Goal: Find specific page/section: Find specific page/section

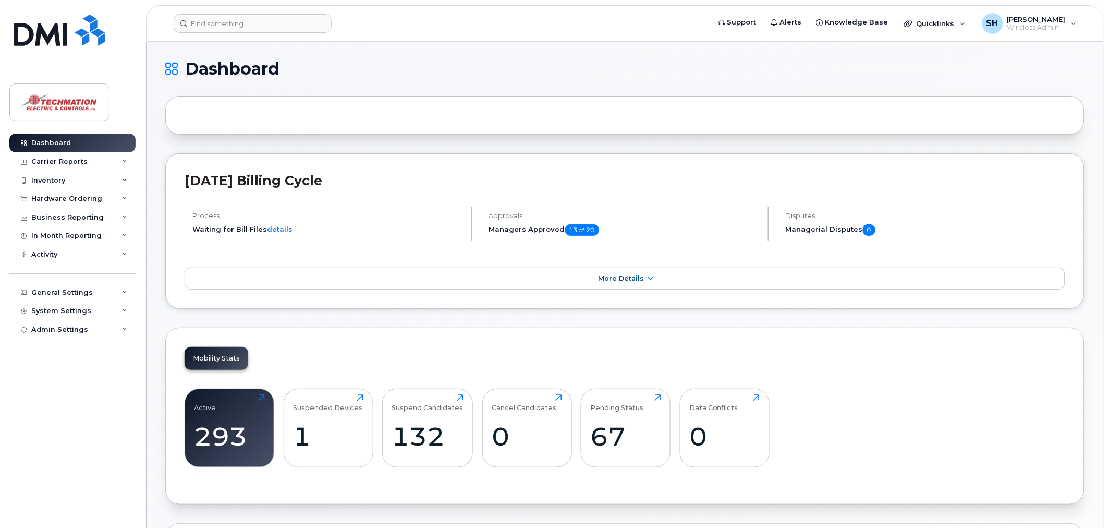
click at [54, 238] on div "In Month Reporting" at bounding box center [66, 235] width 70 height 8
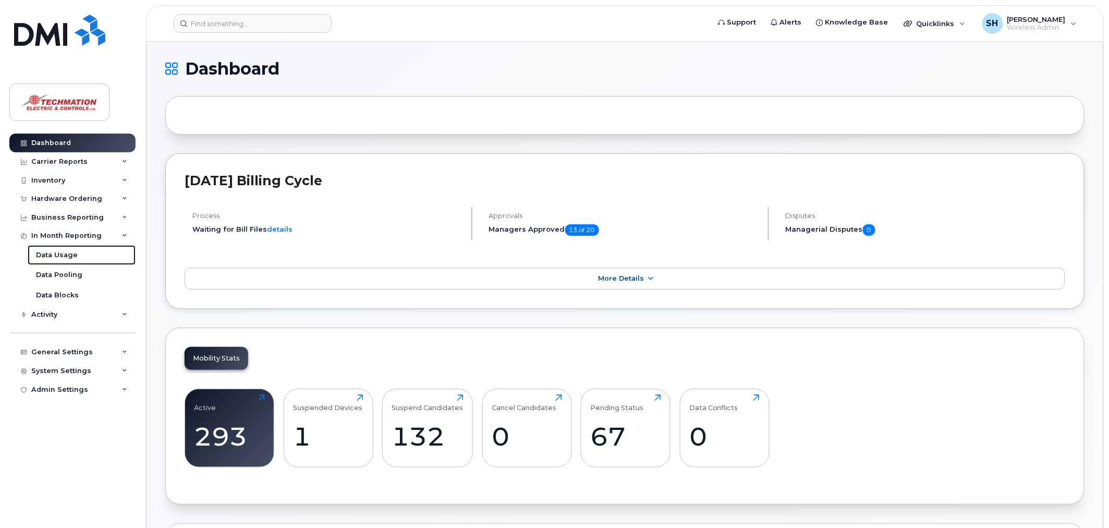
click at [71, 257] on div "Data Usage" at bounding box center [57, 254] width 42 height 9
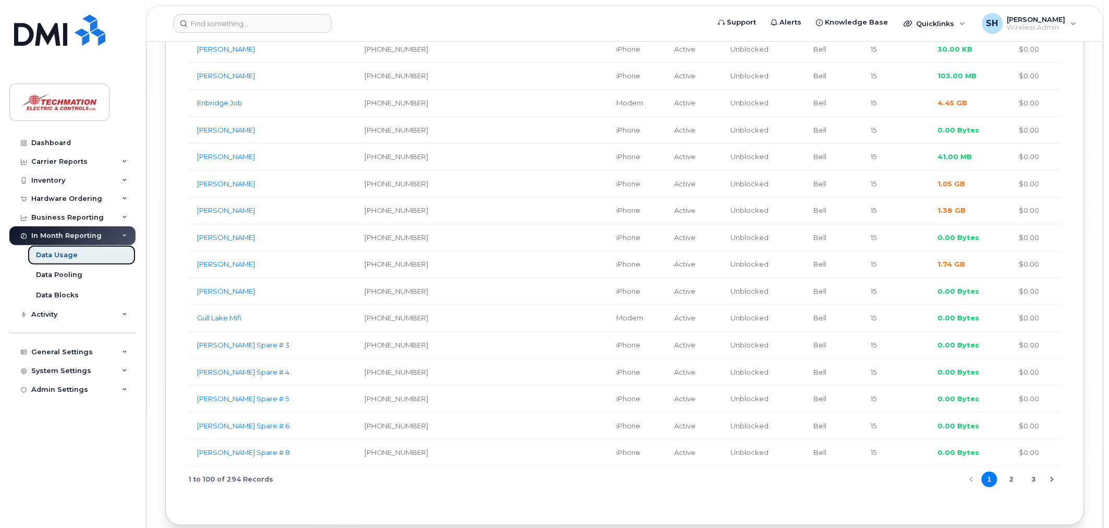
scroll to position [2771, 0]
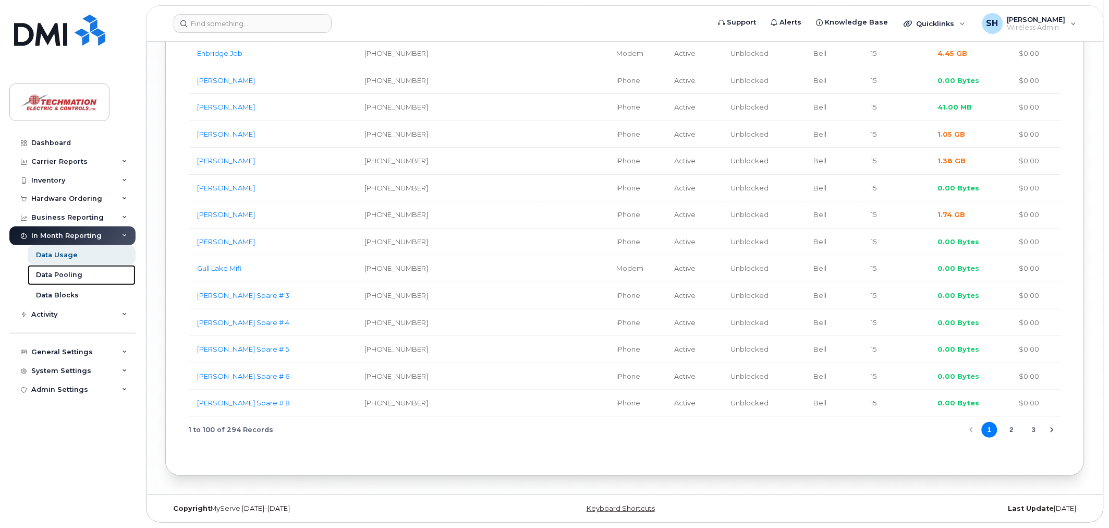
drag, startPoint x: 73, startPoint y: 274, endPoint x: 152, endPoint y: 288, distance: 80.4
click at [73, 274] on div "Data Pooling" at bounding box center [59, 274] width 46 height 9
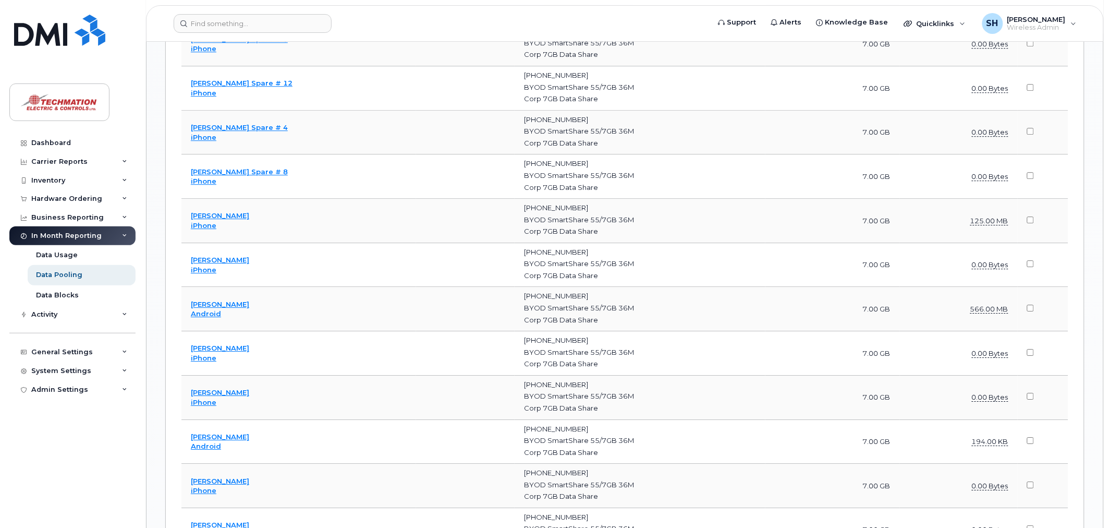
scroll to position [2722, 0]
